Goal: Transaction & Acquisition: Purchase product/service

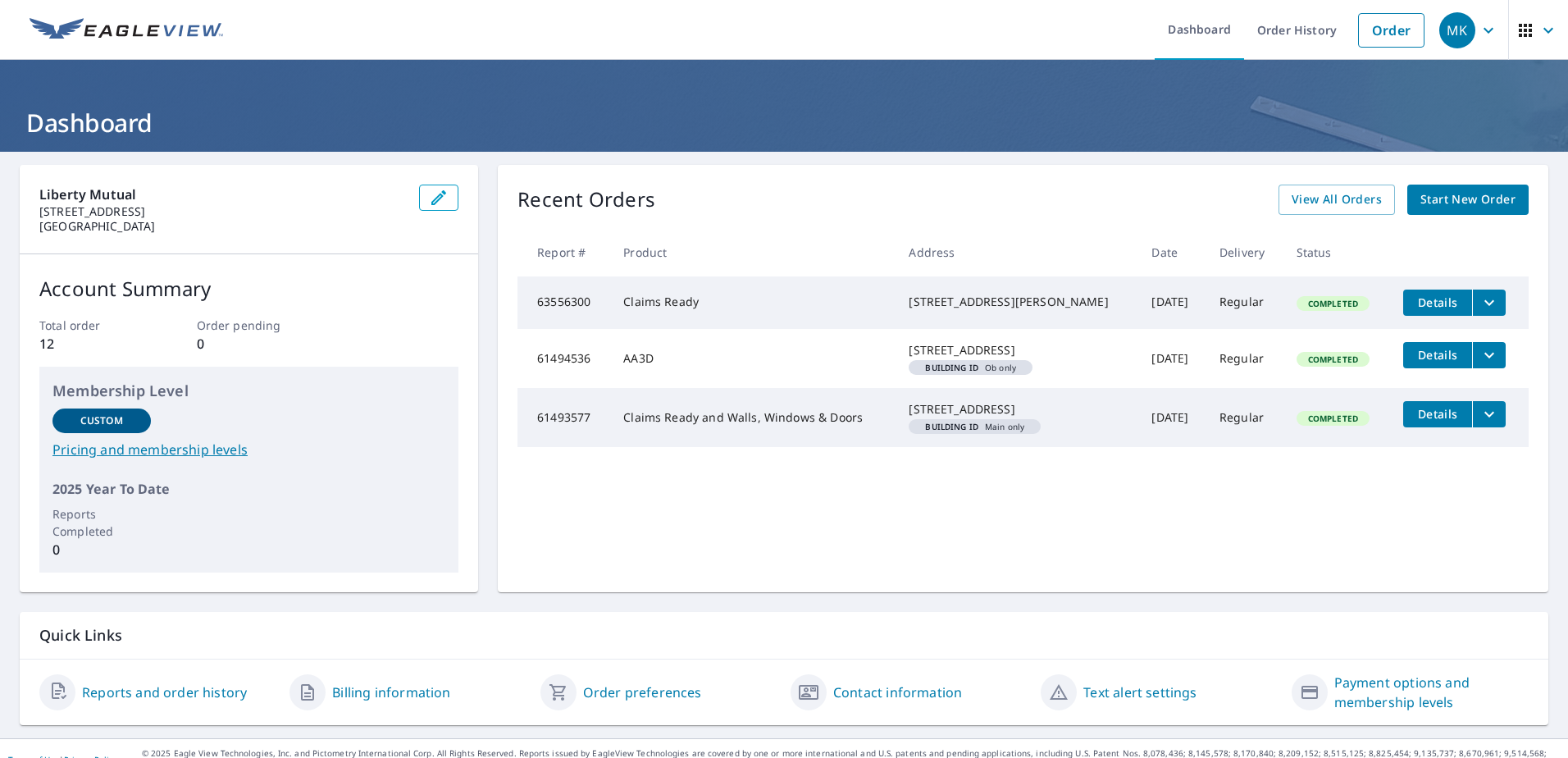
click at [1211, 610] on div "Liberty Mutual [STREET_ADDRESS] Account Summary Total order 12 Order pending 0 …" at bounding box center [784, 445] width 1568 height 587
click at [1475, 211] on link "Start New Order" at bounding box center [1469, 199] width 122 height 30
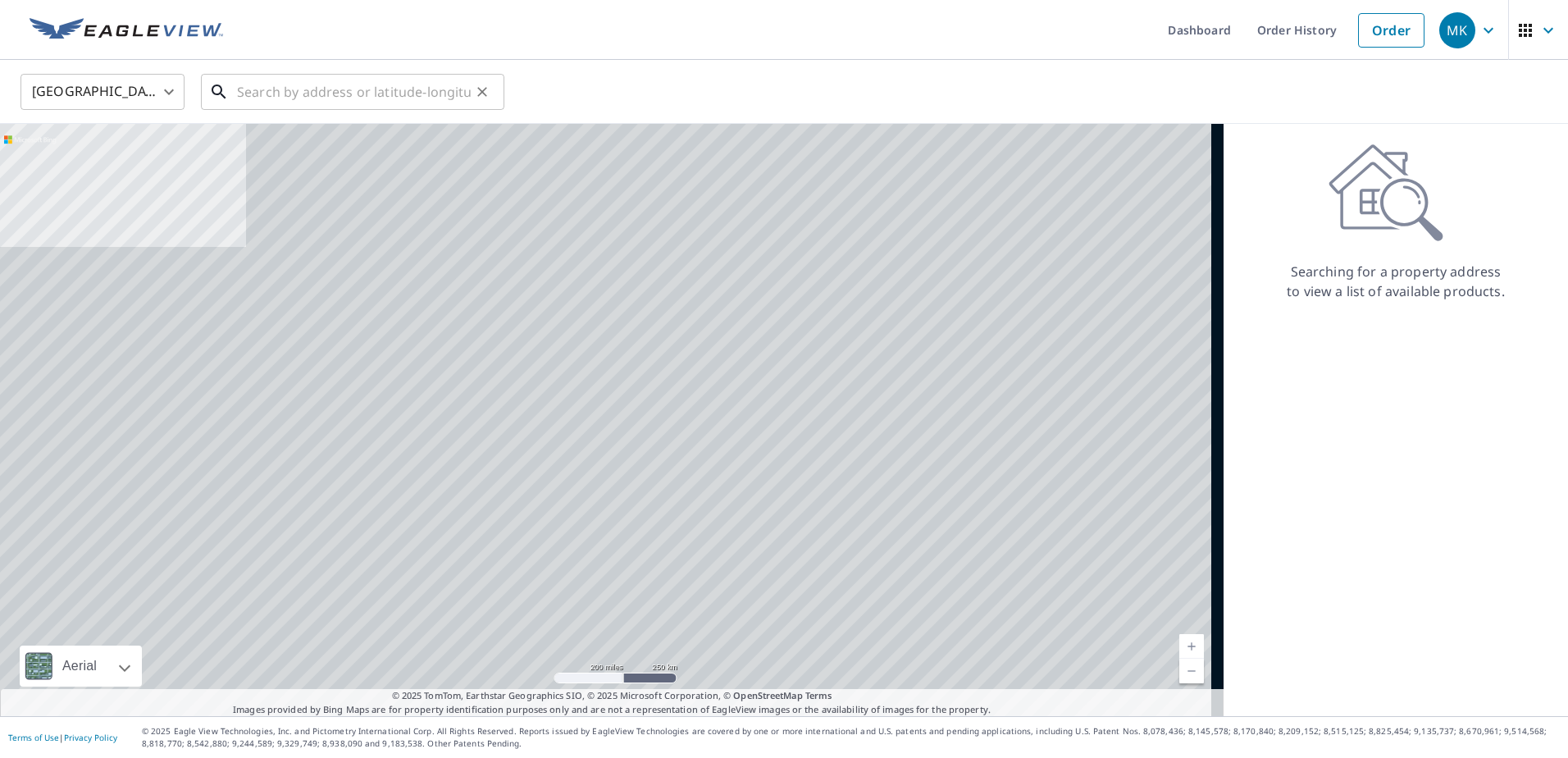
click at [308, 93] on input "text" at bounding box center [353, 92] width 234 height 46
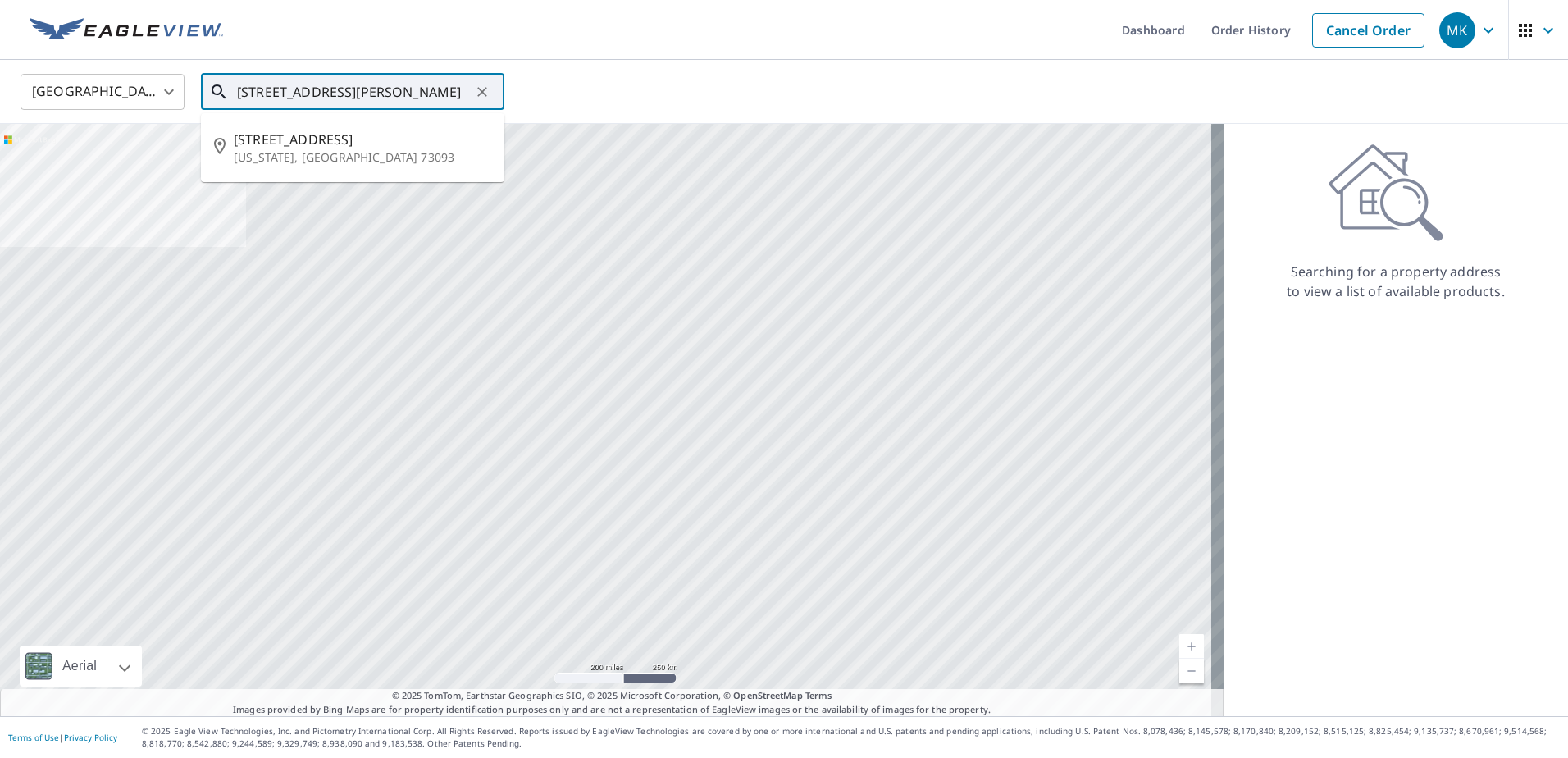
type input "[STREET_ADDRESS][PERSON_NAME]"
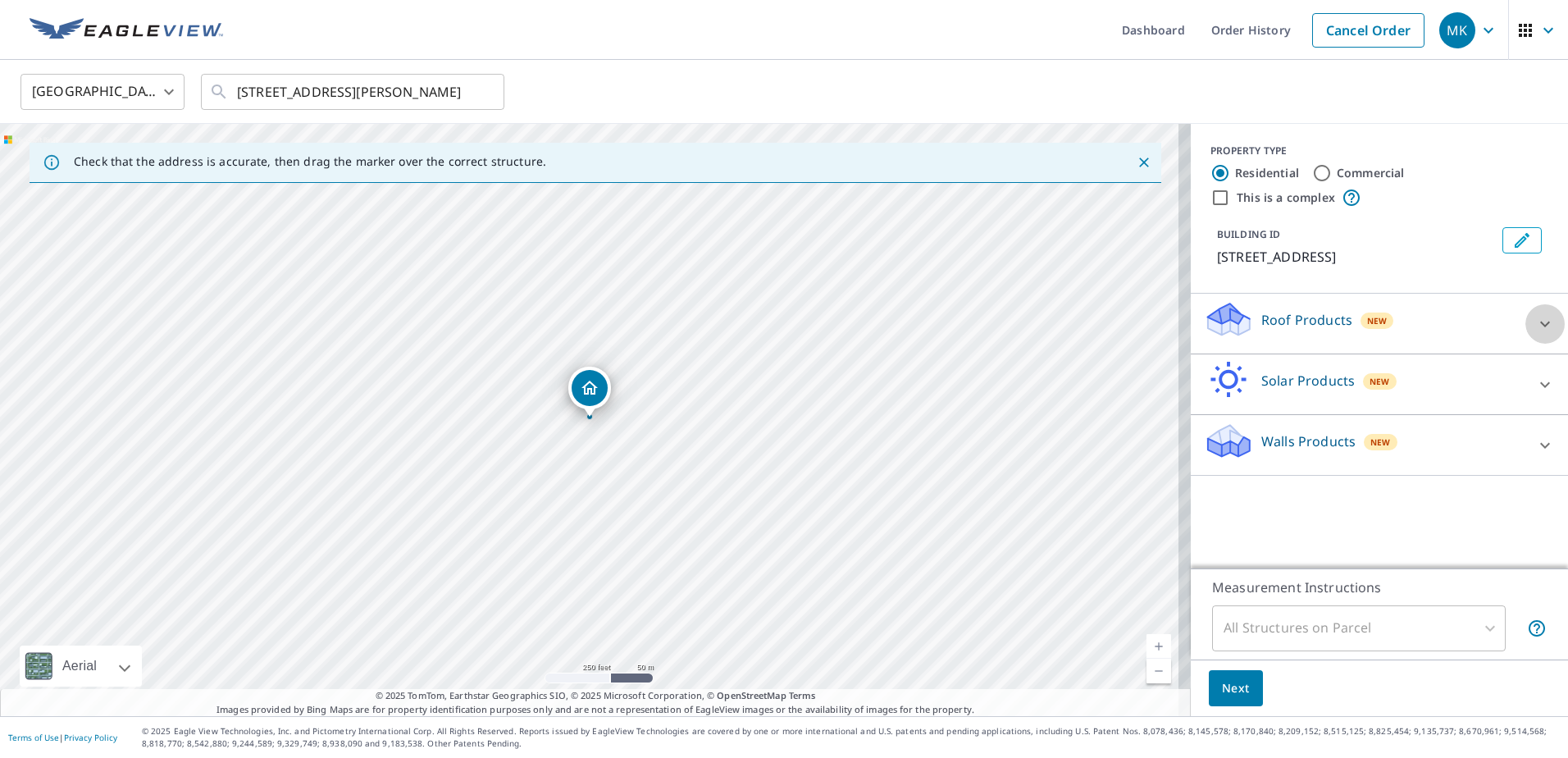
click at [1535, 332] on icon at bounding box center [1545, 323] width 20 height 20
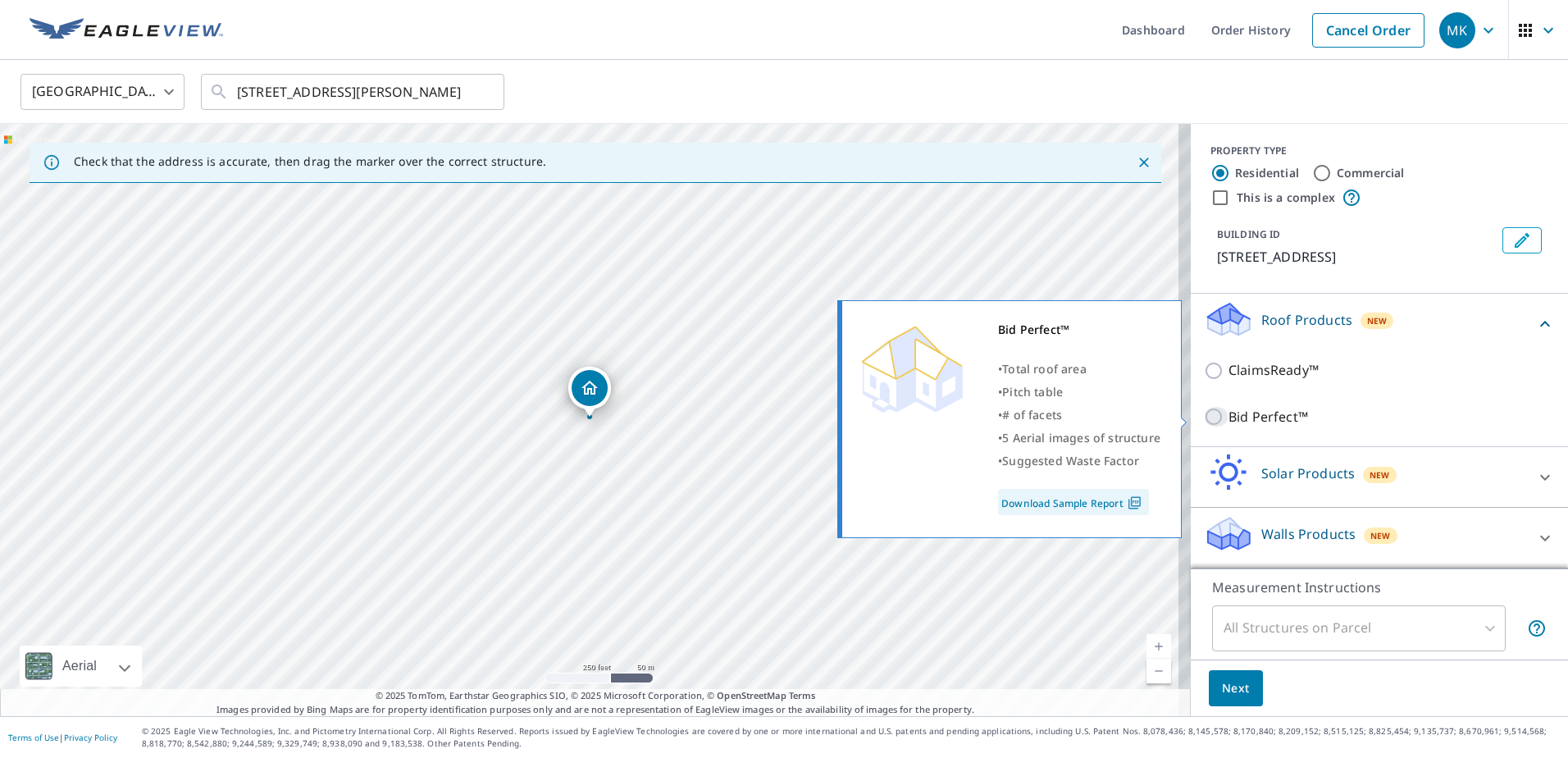
click at [1204, 418] on input "Bid Perfect™" at bounding box center [1216, 417] width 25 height 20
checkbox input "true"
type input "1"
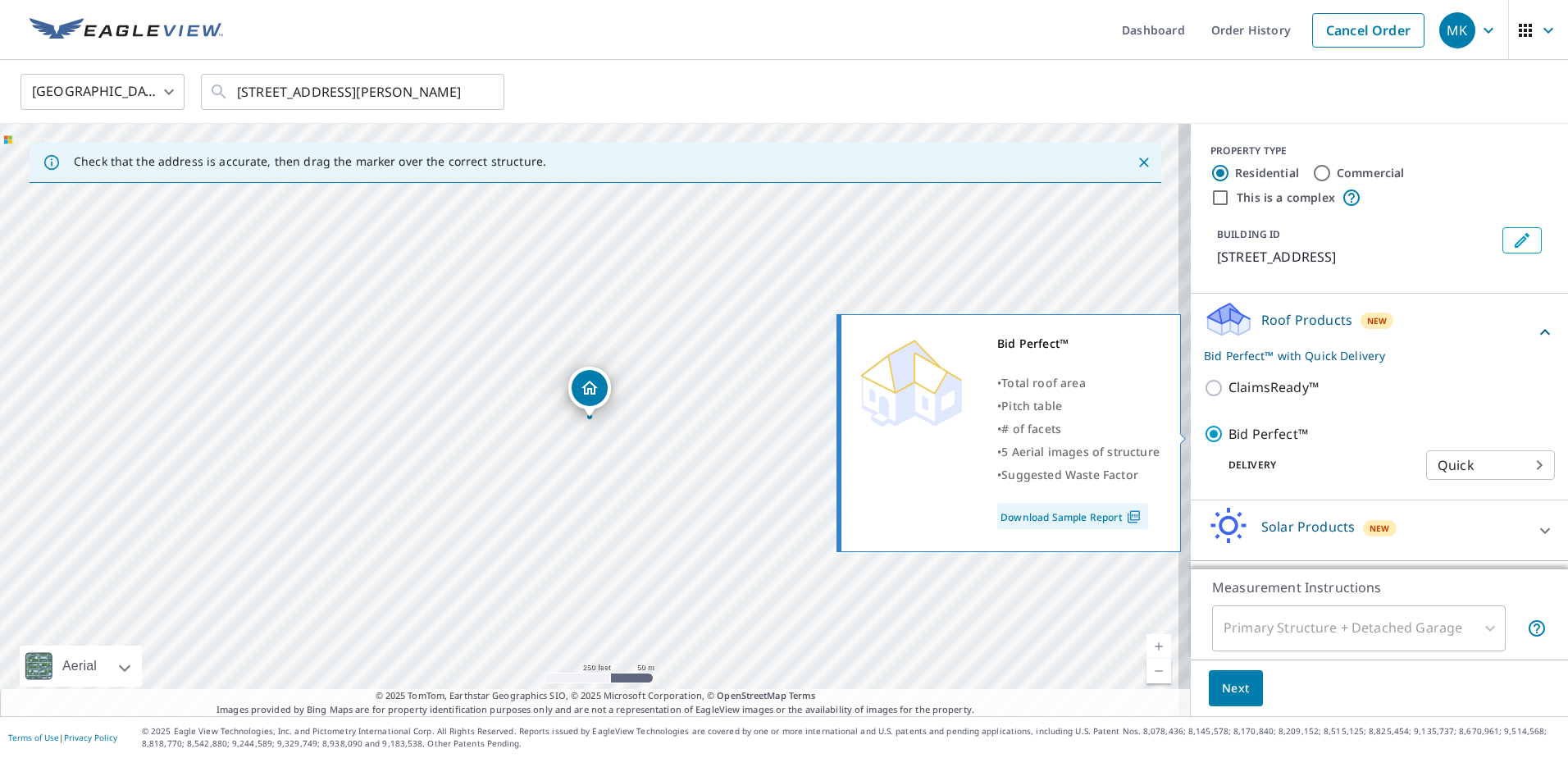
scroll to position [53, 0]
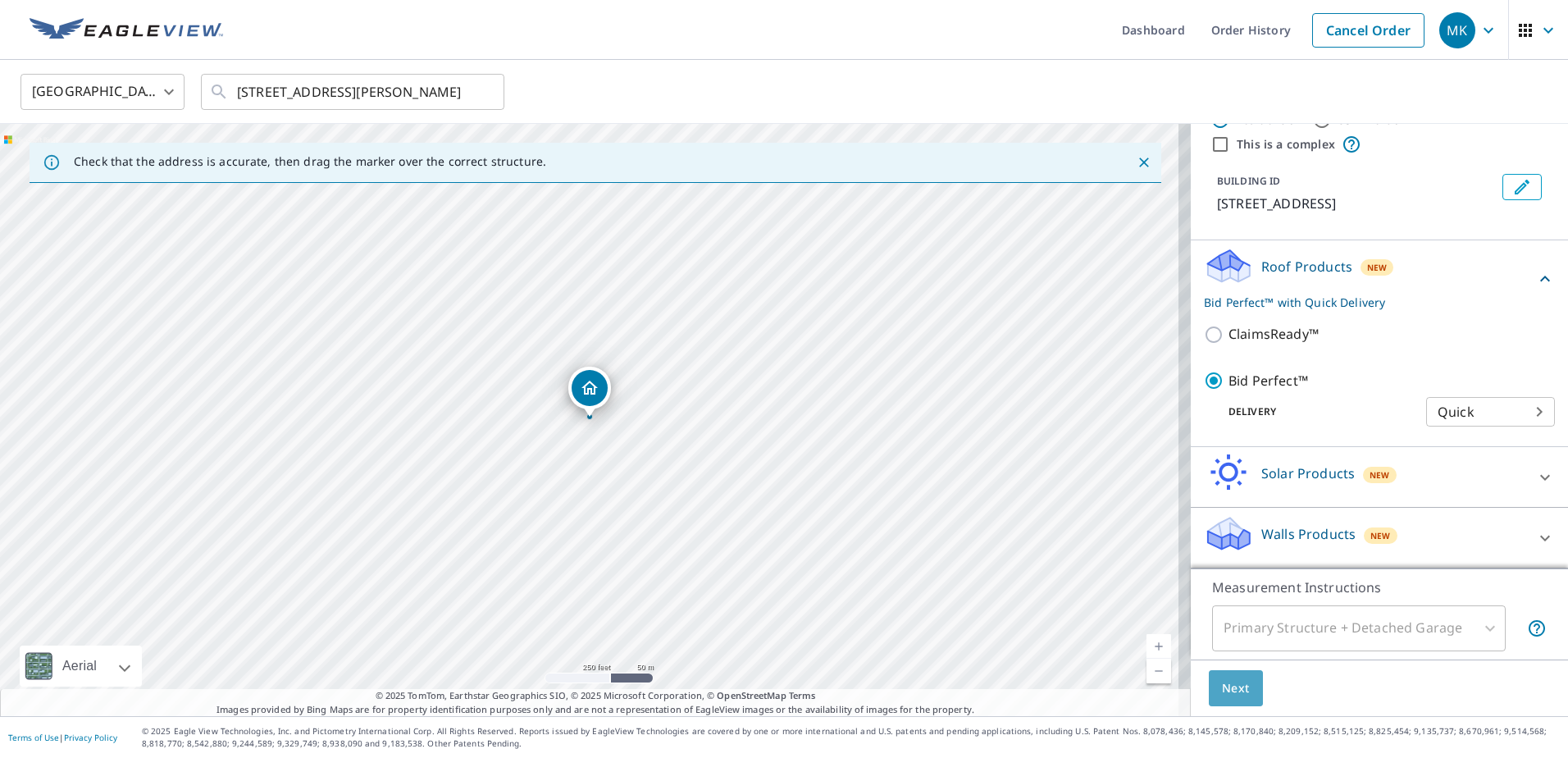
click at [1235, 679] on span "Next" at bounding box center [1235, 689] width 28 height 21
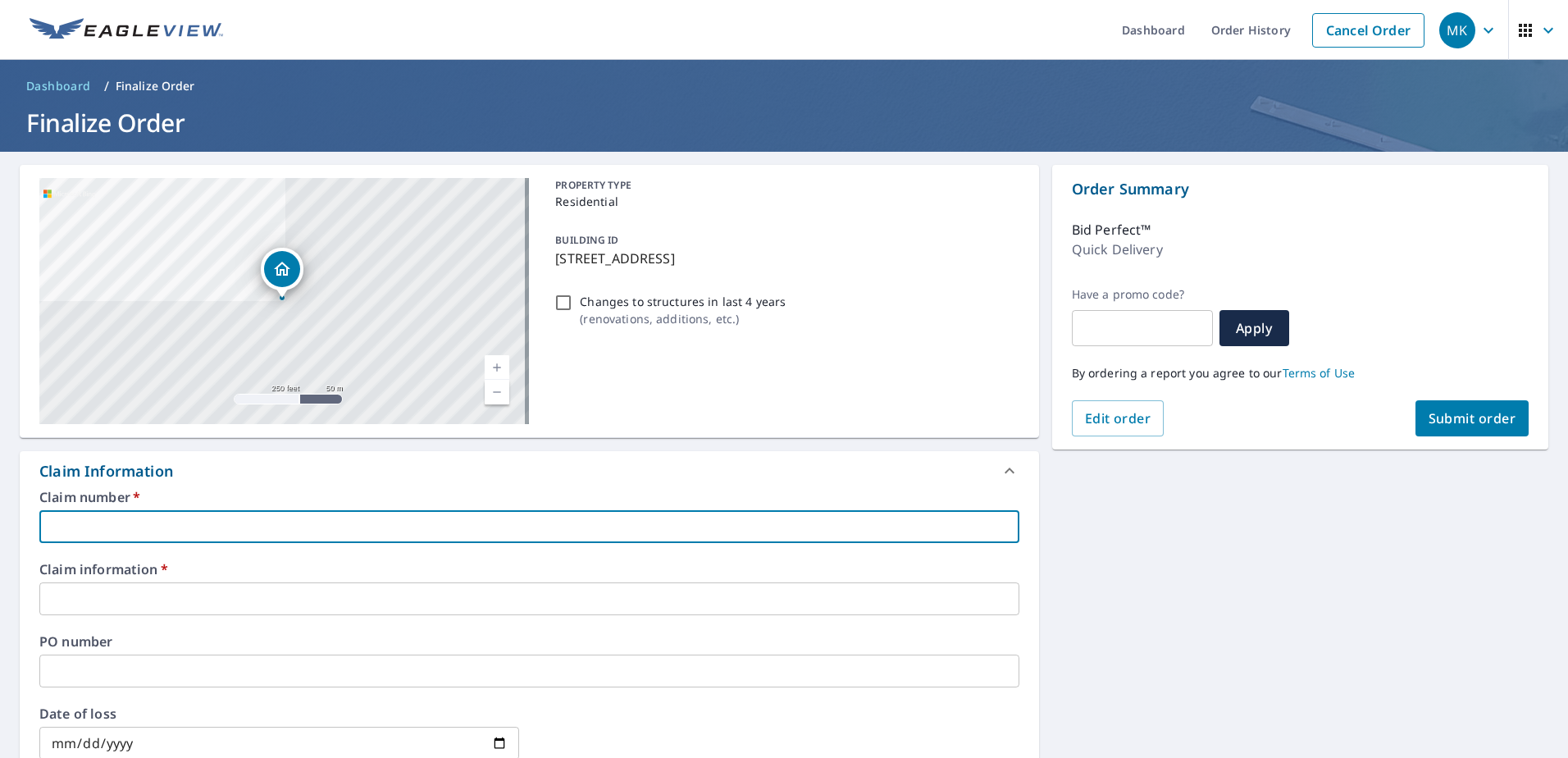
drag, startPoint x: 205, startPoint y: 525, endPoint x: 202, endPoint y: 514, distance: 11.4
click at [203, 524] on input "text" at bounding box center [529, 526] width 980 height 33
type input "059432603"
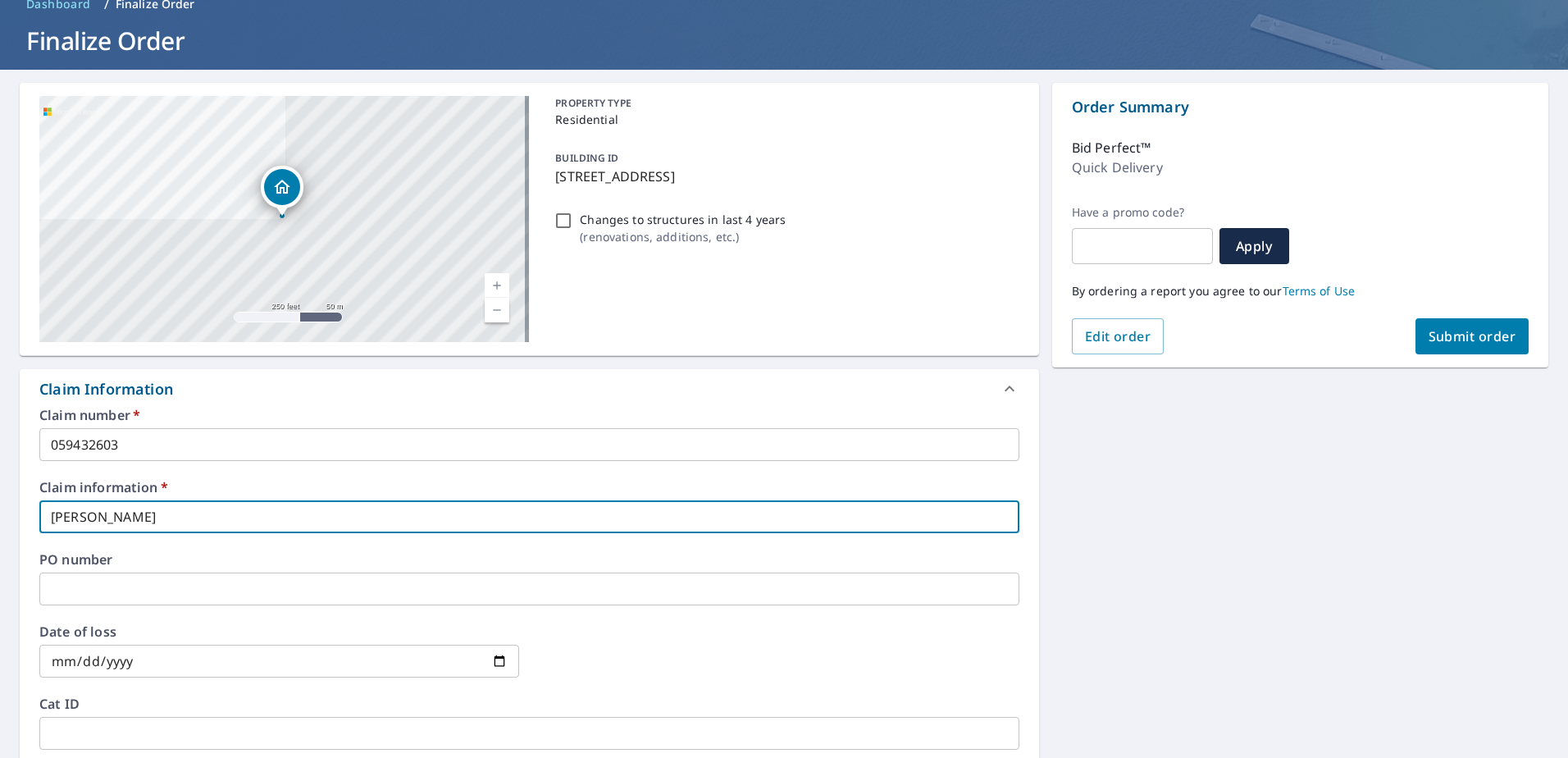
scroll to position [164, 0]
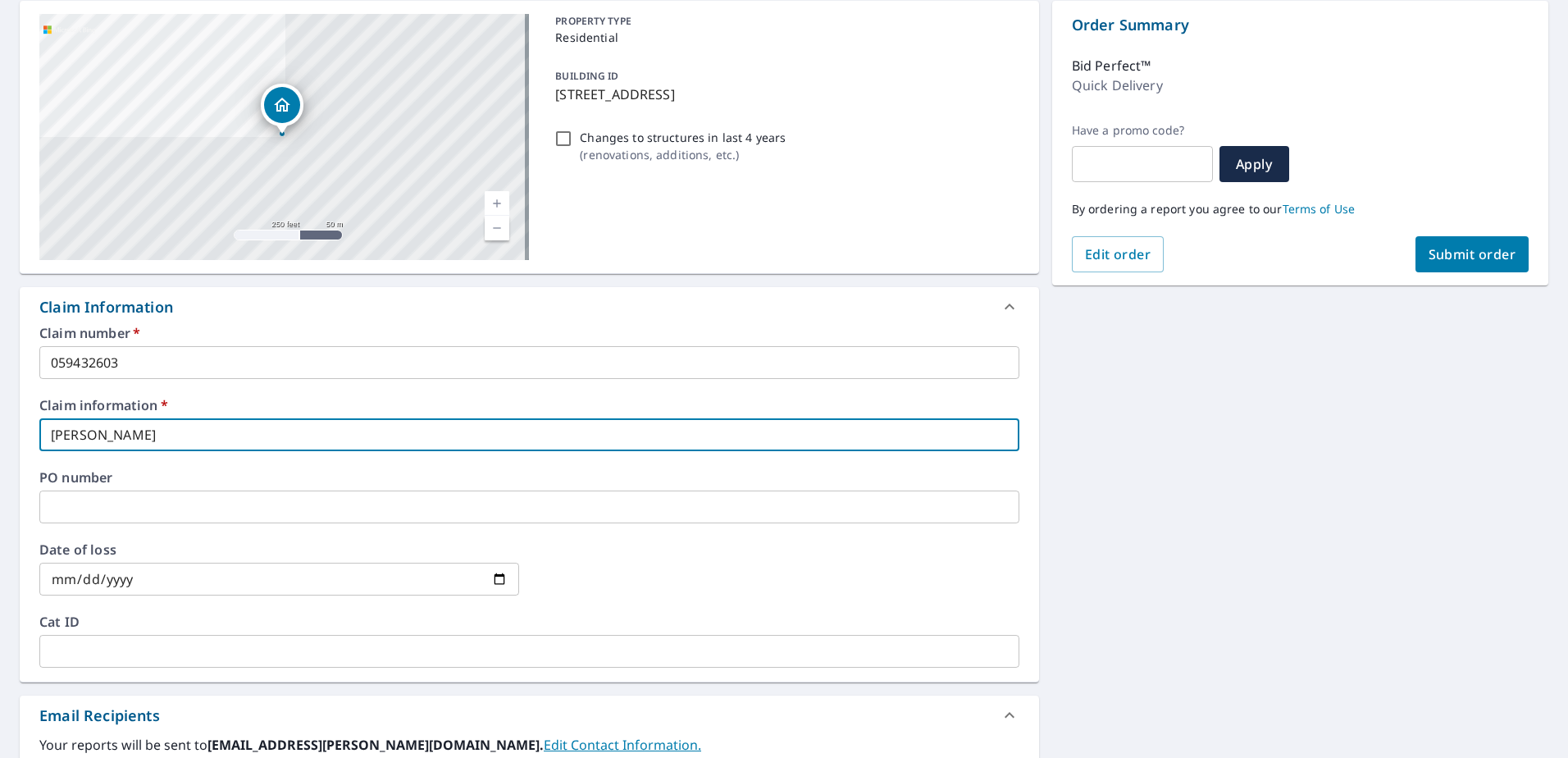
type input "[PERSON_NAME]"
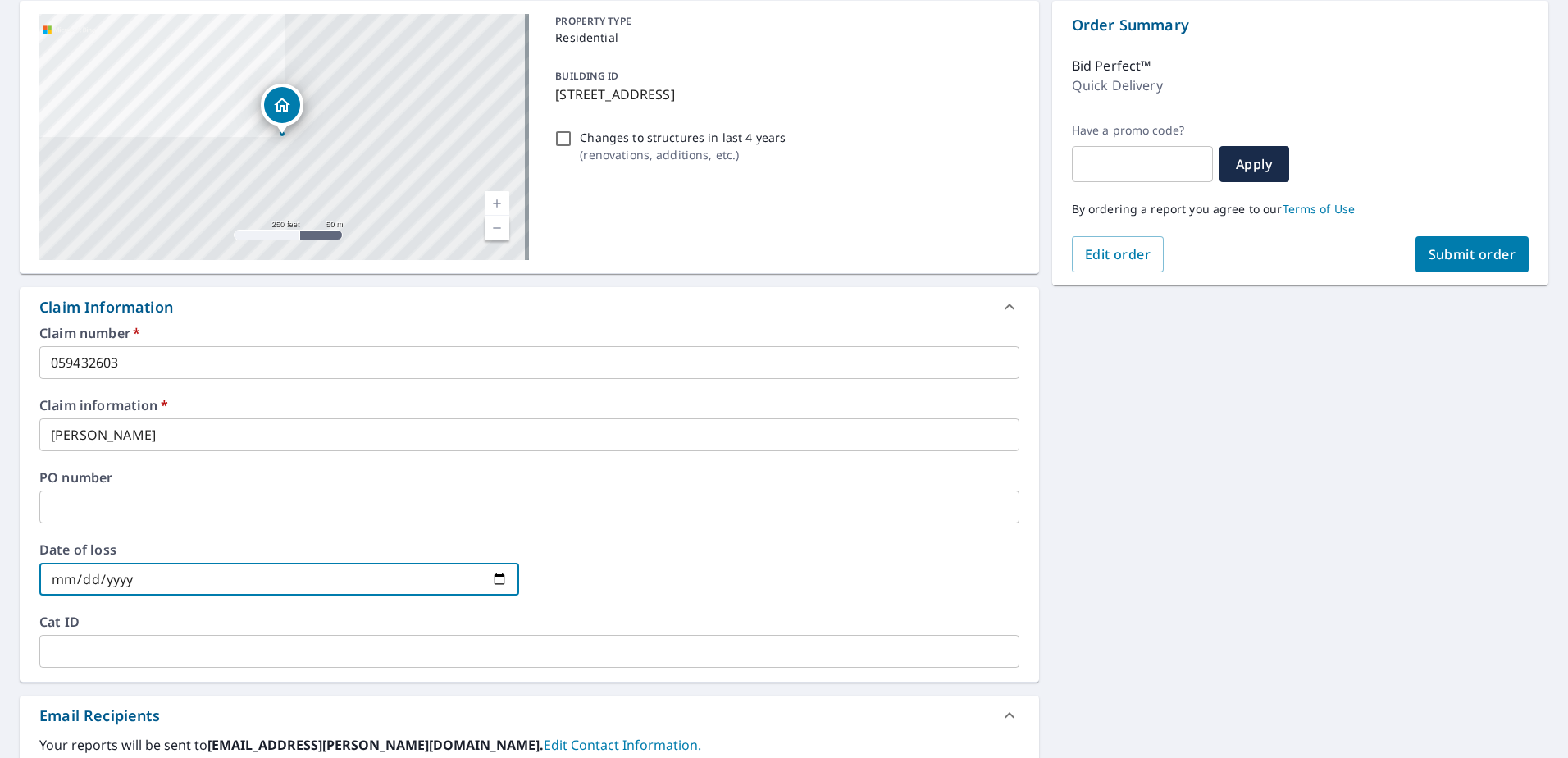
click at [126, 576] on input "date" at bounding box center [279, 579] width 480 height 33
click at [189, 567] on input "date" at bounding box center [279, 579] width 480 height 33
click at [149, 582] on input "date" at bounding box center [279, 579] width 480 height 33
drag, startPoint x: 171, startPoint y: 577, endPoint x: -5, endPoint y: 578, distance: 176.0
click at [0, 578] on html "MK MK Dashboard Order History Cancel Order MK Dashboard / Finalize Order Finali…" at bounding box center [784, 379] width 1568 height 758
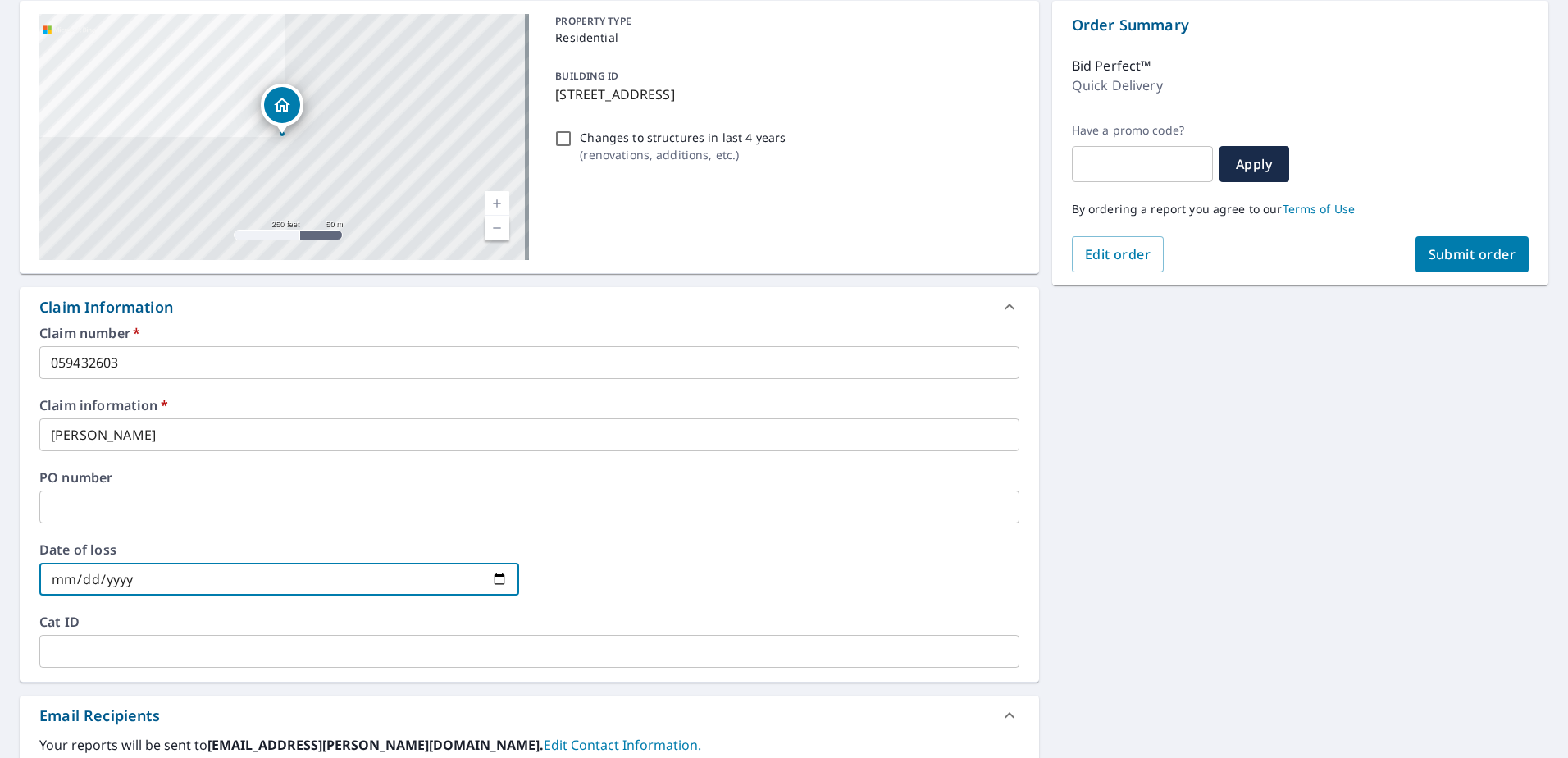
click at [120, 582] on input "date" at bounding box center [279, 579] width 480 height 33
click at [157, 581] on input "date" at bounding box center [279, 579] width 480 height 33
drag, startPoint x: 158, startPoint y: 580, endPoint x: 146, endPoint y: 580, distance: 12.0
click at [155, 580] on input "date" at bounding box center [279, 579] width 480 height 33
click at [144, 580] on input "date" at bounding box center [279, 579] width 480 height 33
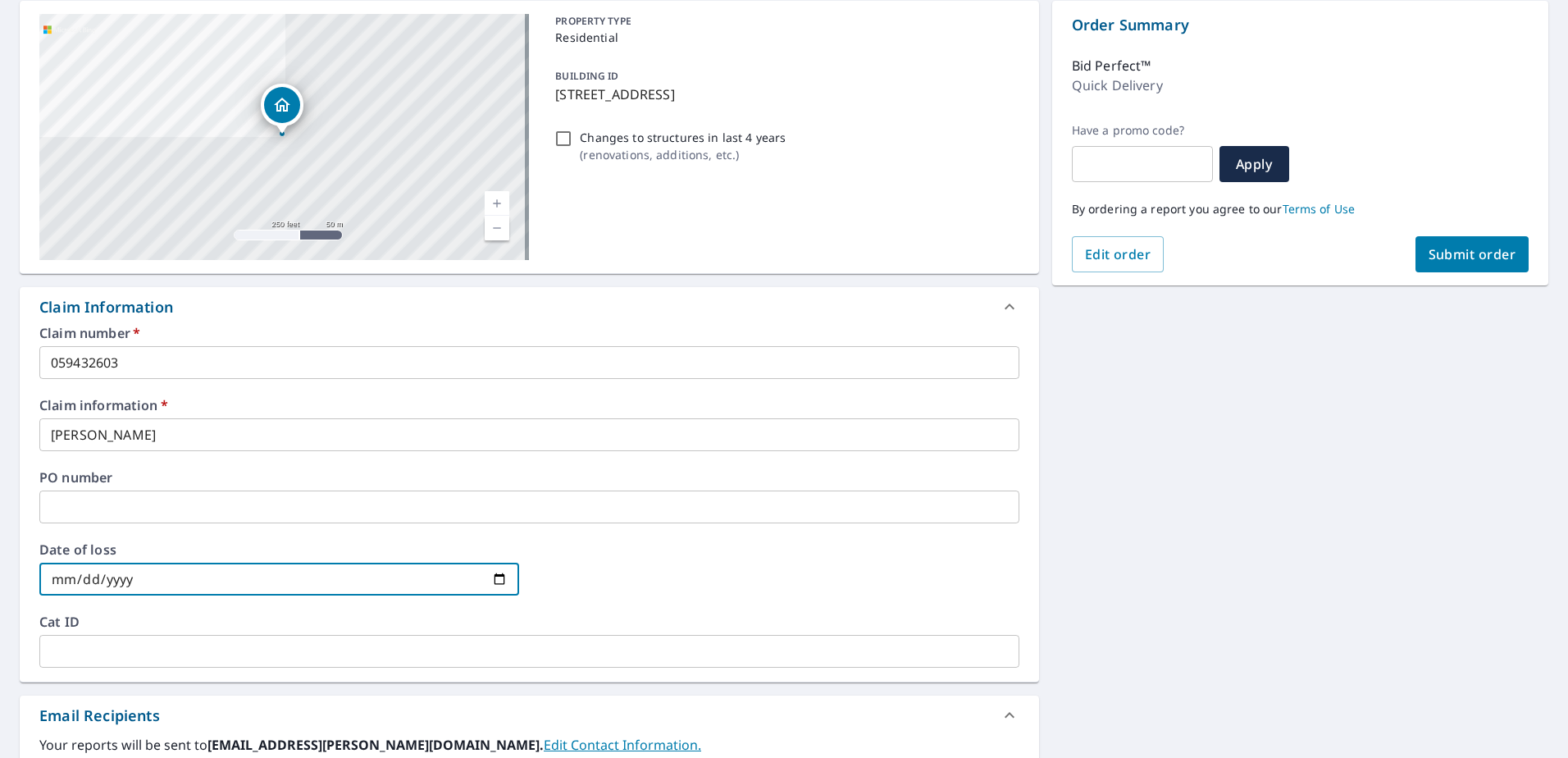
click at [501, 578] on input "date" at bounding box center [279, 579] width 480 height 33
click at [496, 583] on input "date" at bounding box center [279, 579] width 480 height 33
click at [490, 583] on input "date" at bounding box center [279, 579] width 480 height 33
type input "[DATE]"
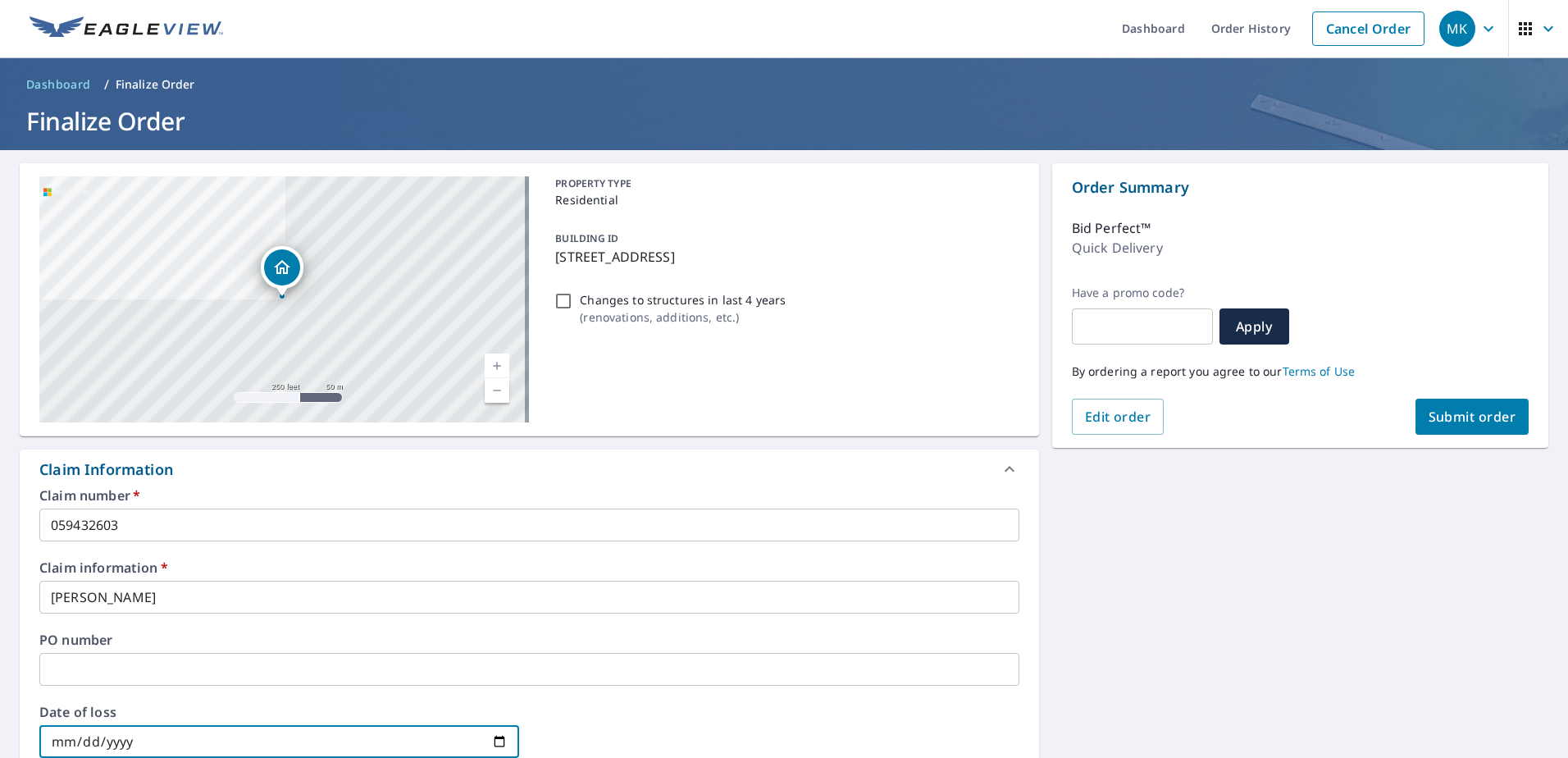
scroll to position [0, 0]
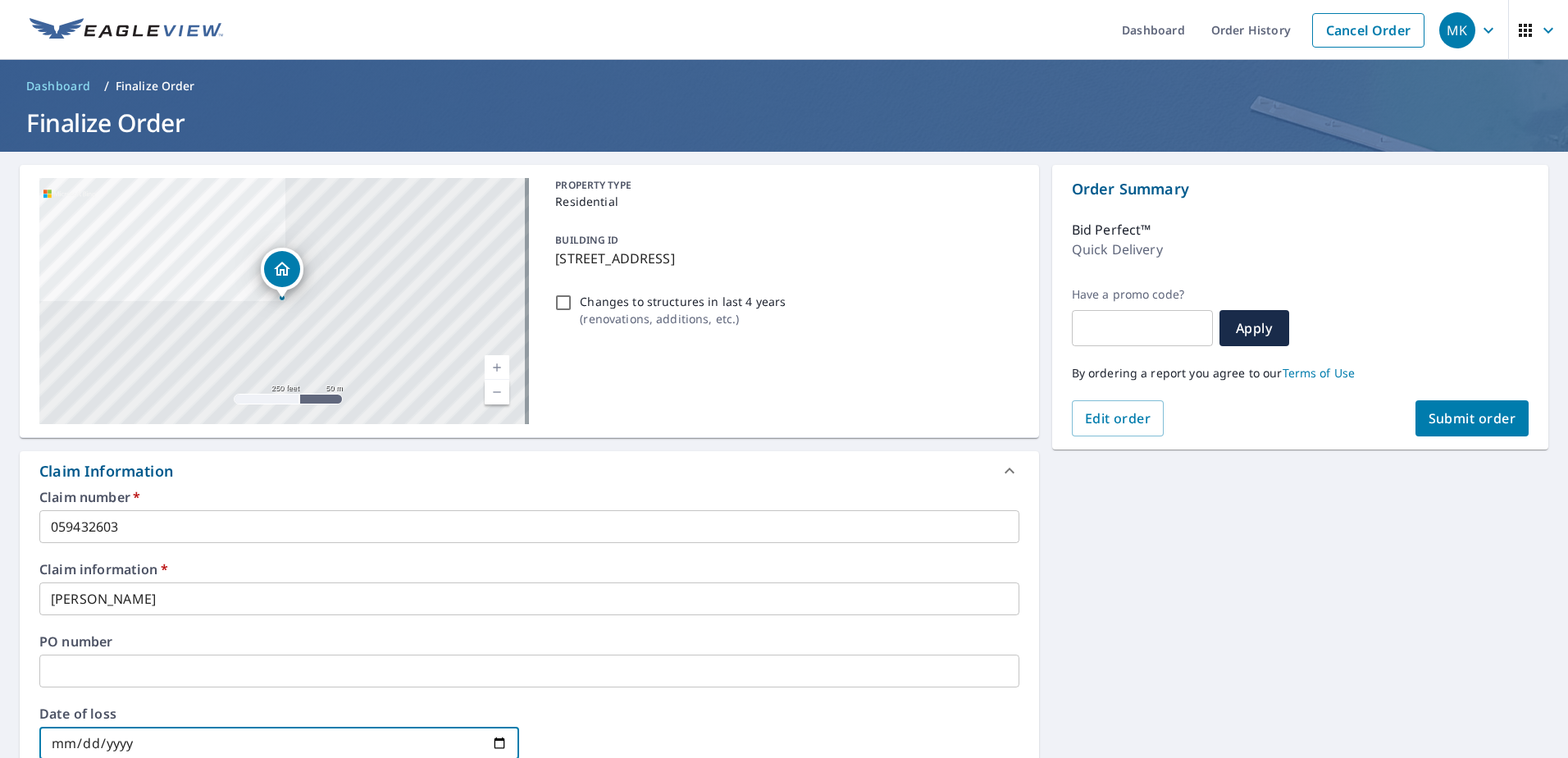
click at [1447, 417] on span "Submit order" at bounding box center [1473, 418] width 87 height 18
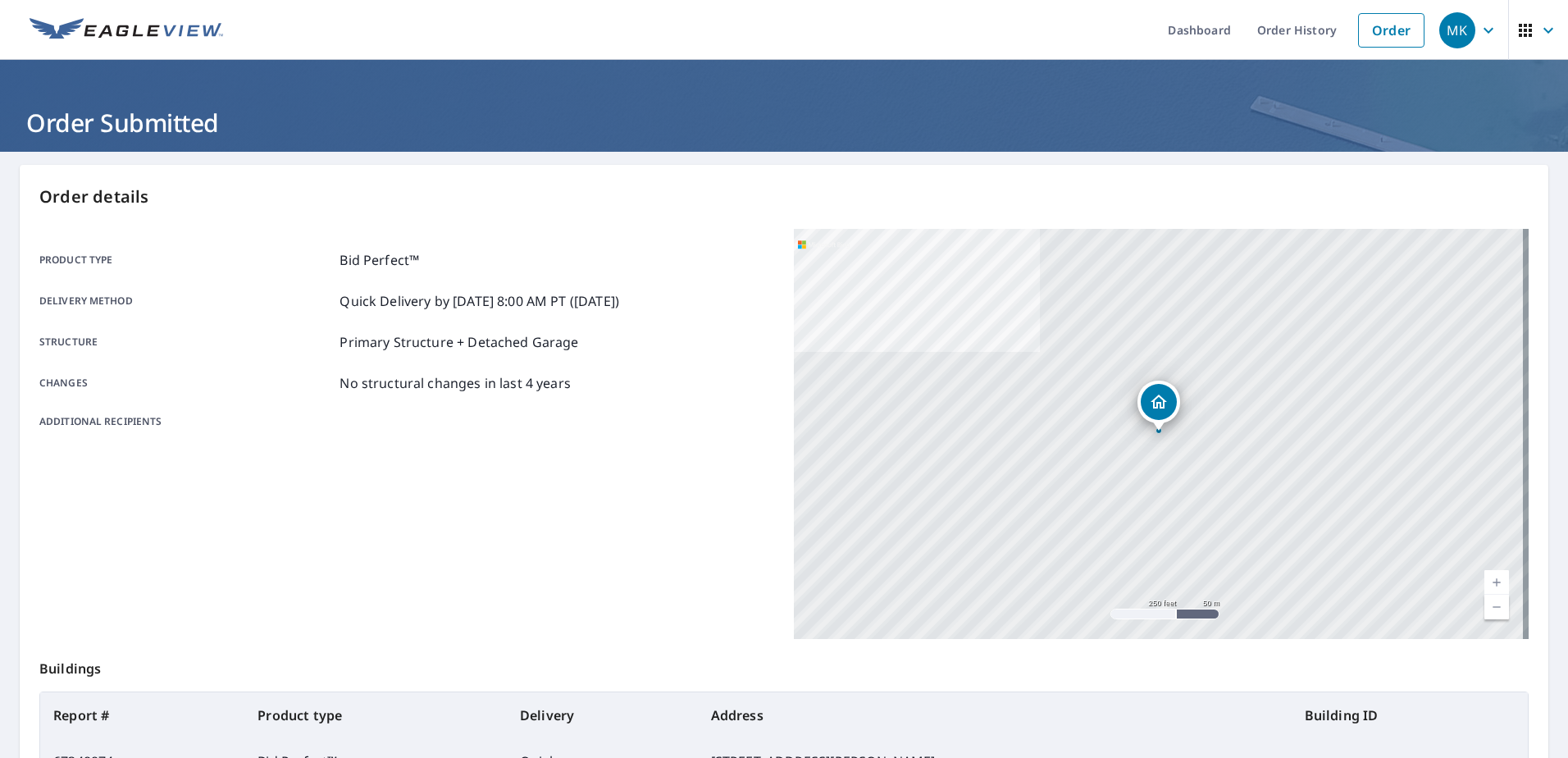
scroll to position [82, 0]
